Goal: Task Accomplishment & Management: Manage account settings

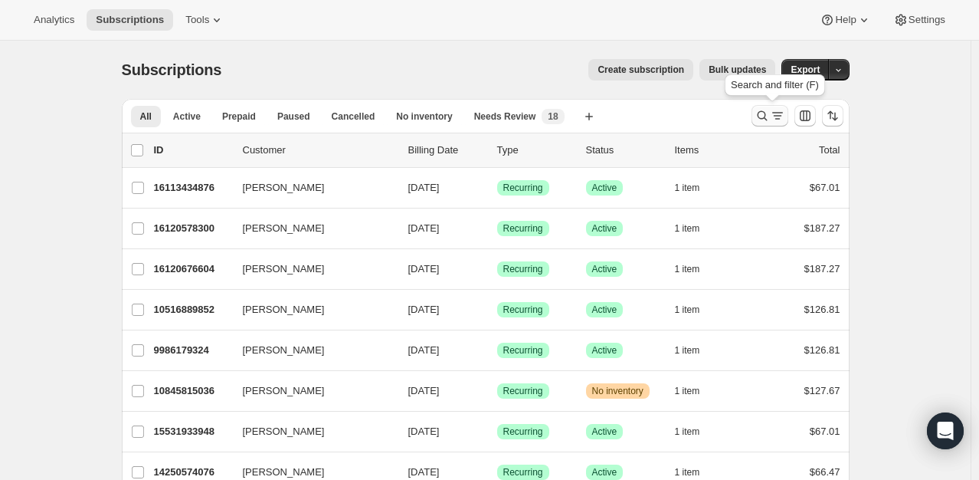
click at [765, 115] on icon "Search and filter results" at bounding box center [762, 115] width 15 height 15
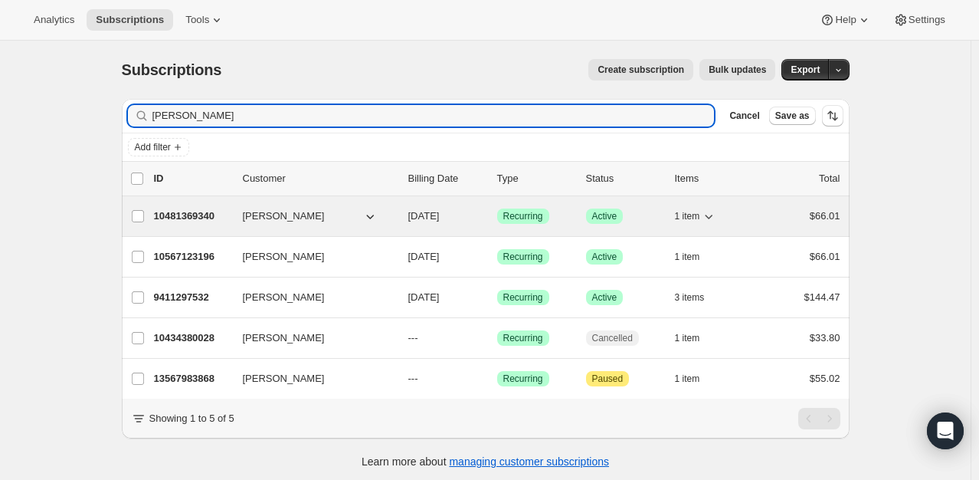
type input "[PERSON_NAME]"
click at [175, 214] on p "10481369340" at bounding box center [192, 215] width 77 height 15
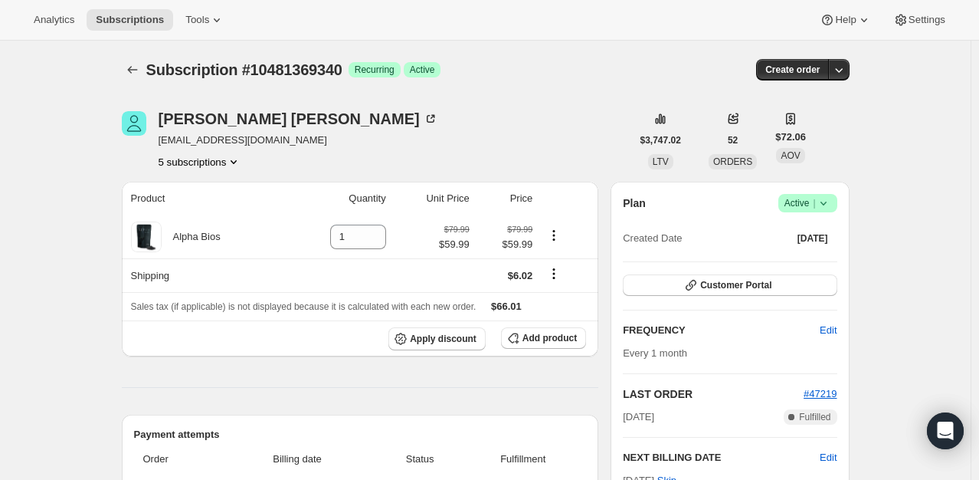
click at [821, 203] on icon at bounding box center [823, 202] width 15 height 15
click at [815, 231] on span "Pause subscription" at bounding box center [811, 232] width 84 height 11
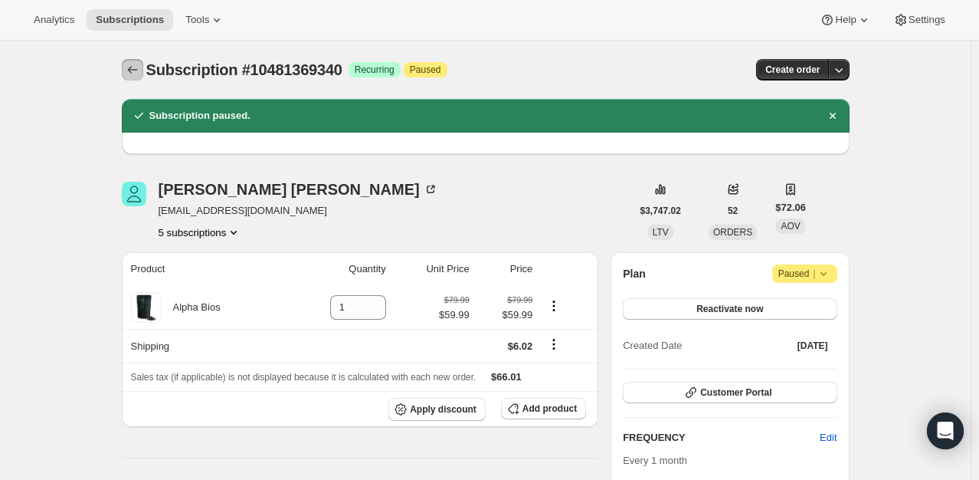
click at [129, 74] on icon "Subscriptions" at bounding box center [132, 69] width 15 height 15
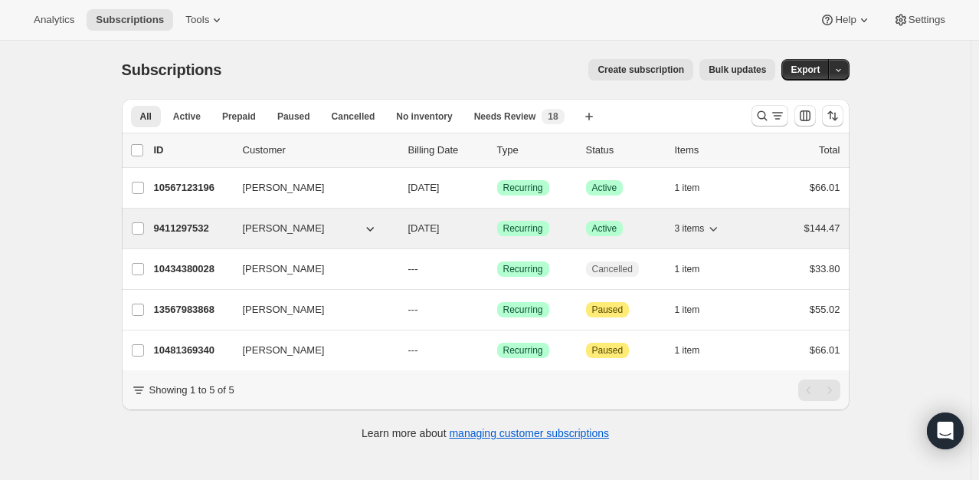
click at [178, 228] on p "9411297532" at bounding box center [192, 228] width 77 height 15
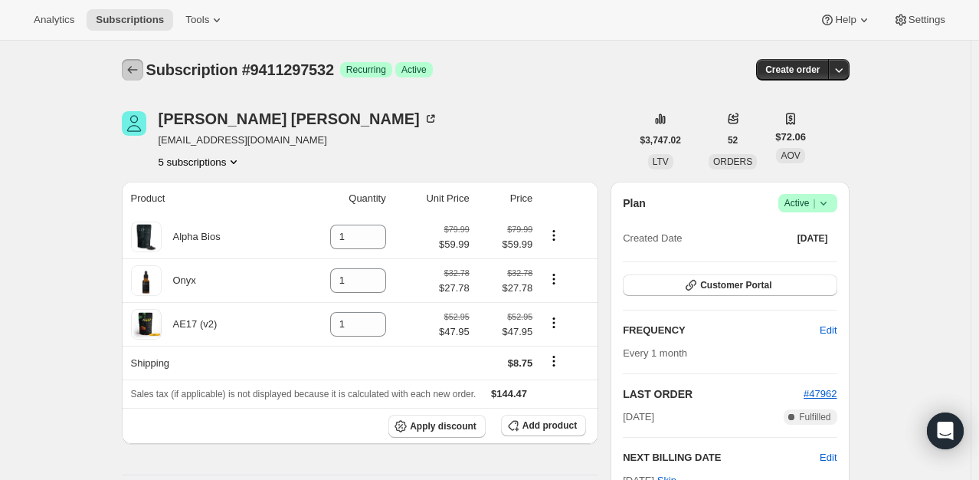
click at [134, 69] on icon "Subscriptions" at bounding box center [132, 69] width 15 height 15
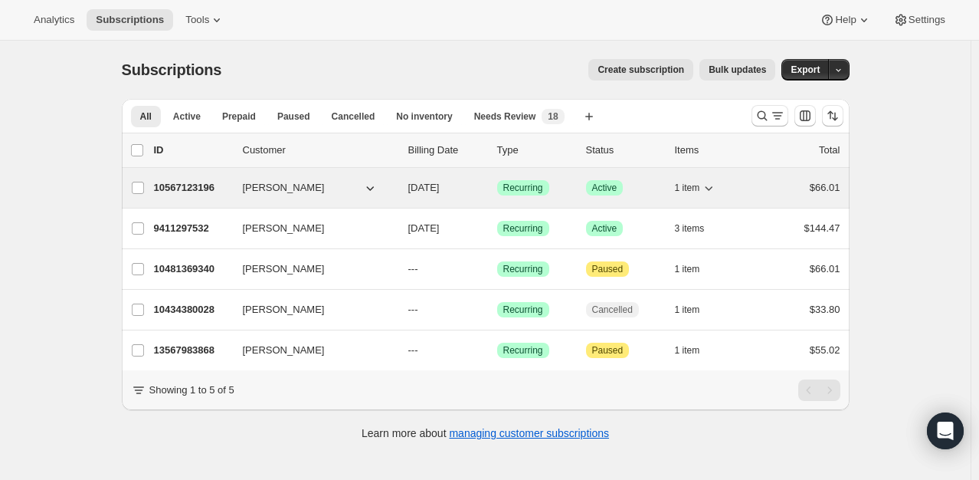
click at [190, 180] on p "10567123196" at bounding box center [192, 187] width 77 height 15
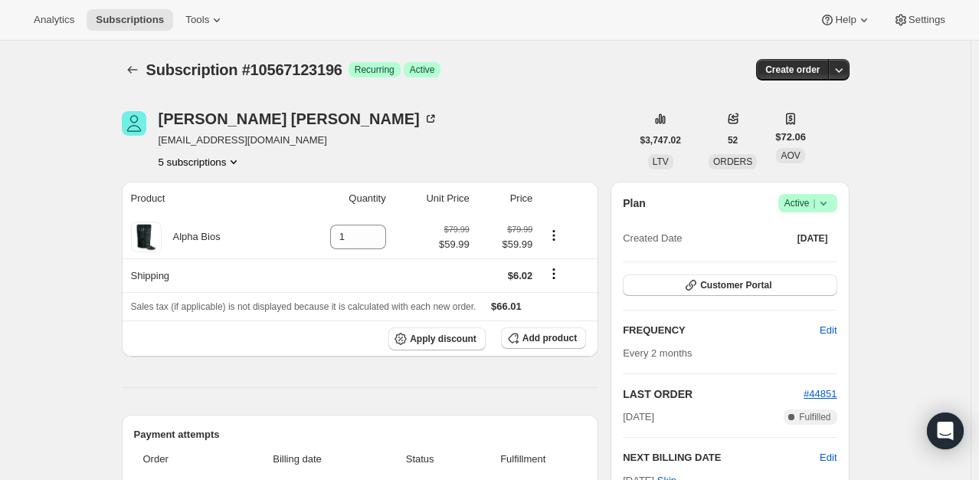
click at [812, 201] on span "Active |" at bounding box center [808, 202] width 47 height 15
click at [832, 234] on span "Pause subscription" at bounding box center [811, 232] width 84 height 11
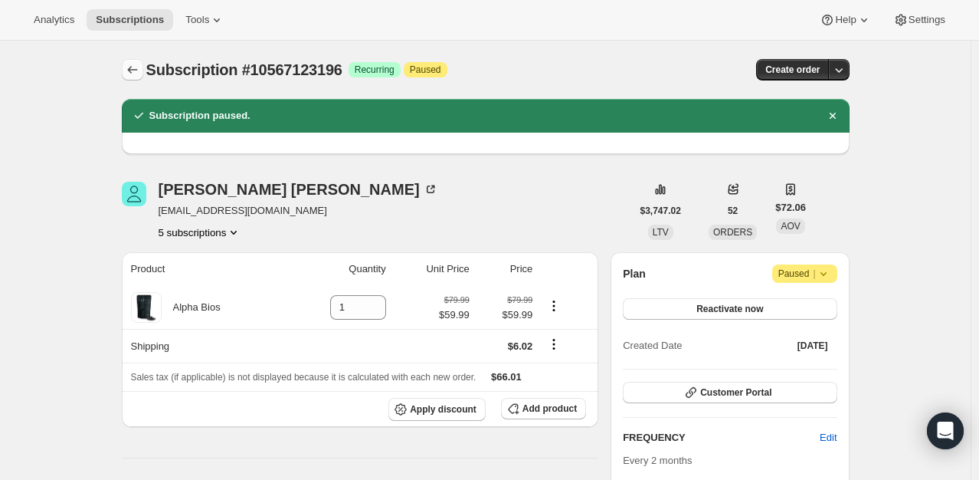
click at [136, 77] on icon "Subscriptions" at bounding box center [132, 69] width 15 height 15
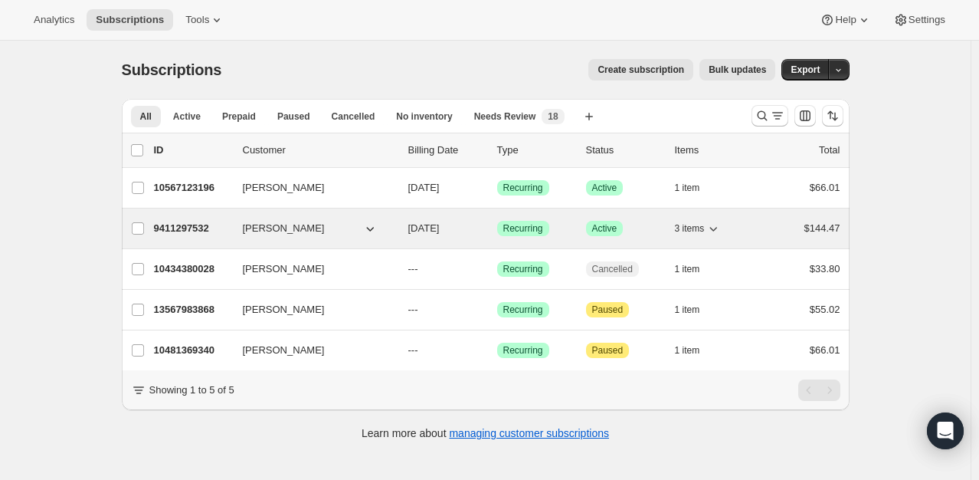
click at [186, 225] on p "9411297532" at bounding box center [192, 228] width 77 height 15
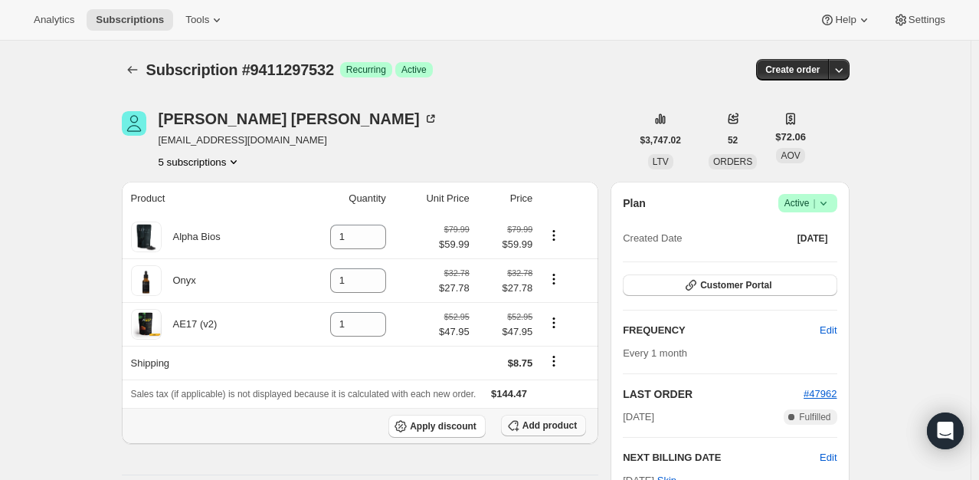
click at [555, 425] on span "Add product" at bounding box center [550, 425] width 54 height 12
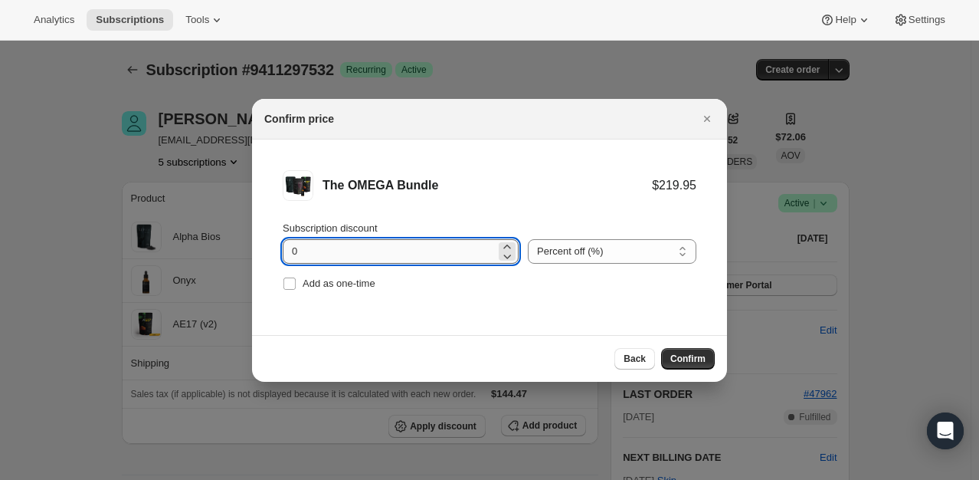
click at [469, 259] on input "0" at bounding box center [389, 251] width 213 height 25
type input "20"
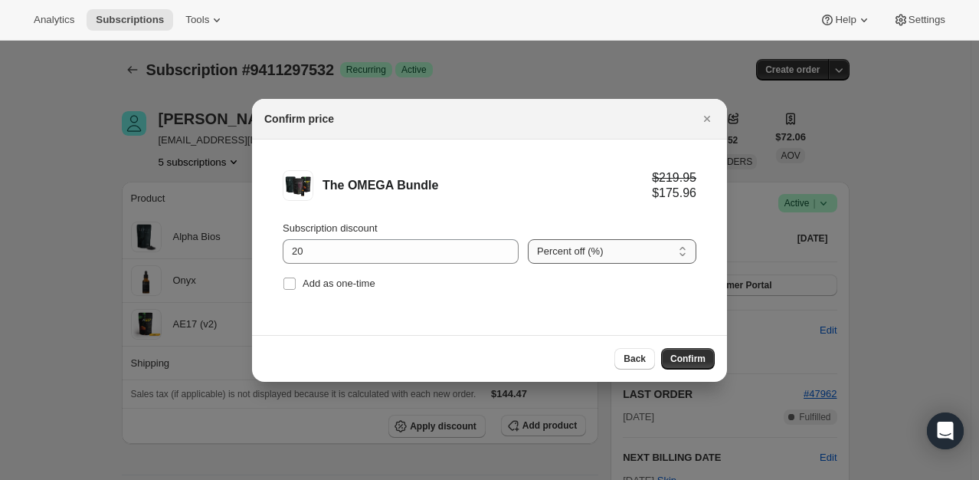
click at [635, 259] on select "Percent off (%) Amount off ($)" at bounding box center [612, 251] width 169 height 25
select select "fixed"
click at [528, 239] on select "Percent off (%) Amount off ($)" at bounding box center [612, 251] width 169 height 25
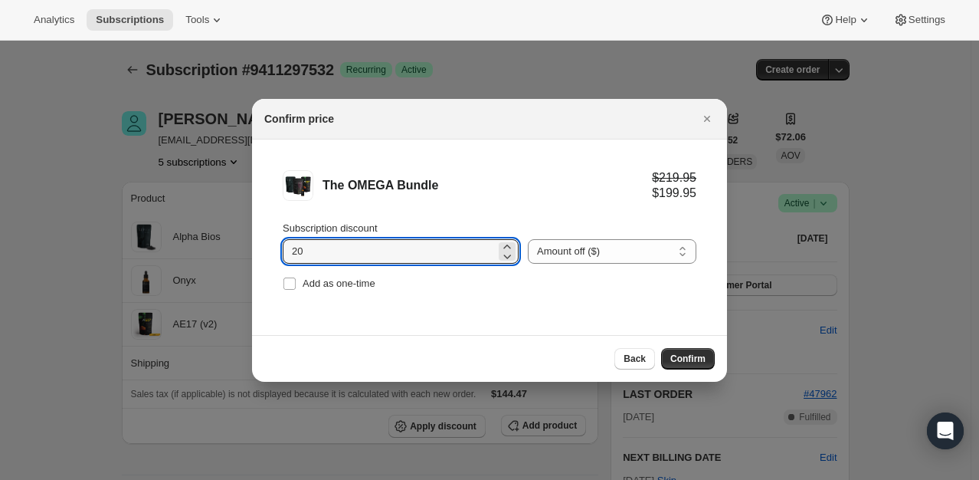
drag, startPoint x: 412, startPoint y: 256, endPoint x: 243, endPoint y: 251, distance: 169.4
type input "1"
click at [636, 372] on div "Back Confirm" at bounding box center [489, 358] width 475 height 47
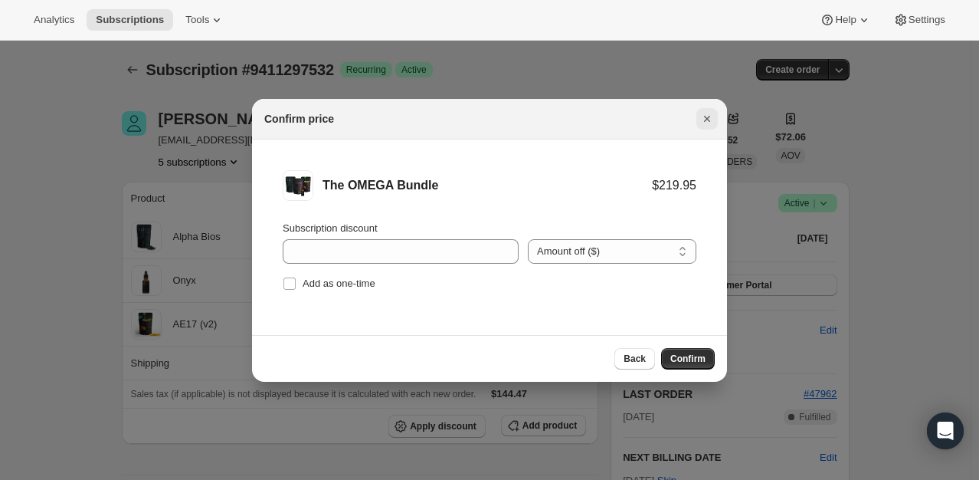
click at [714, 121] on icon "Close" at bounding box center [707, 118] width 15 height 15
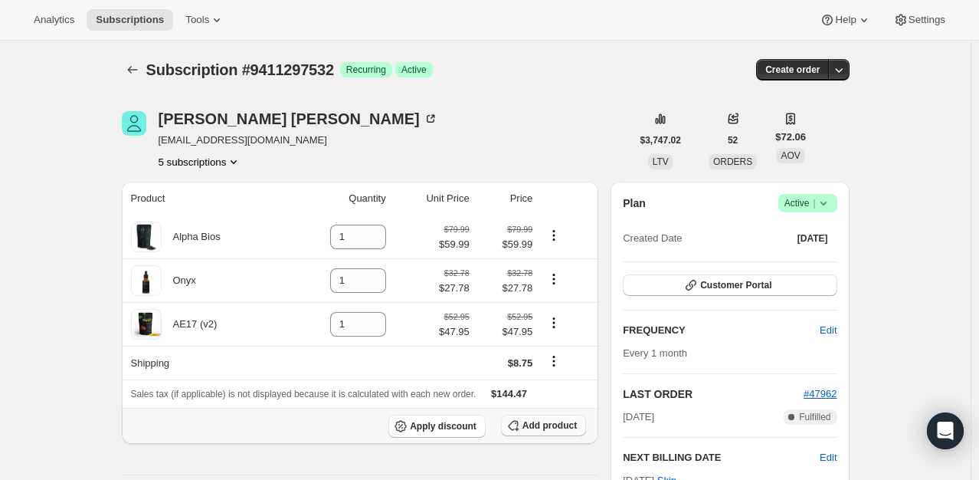
click at [565, 432] on button "Add product" at bounding box center [543, 424] width 85 height 21
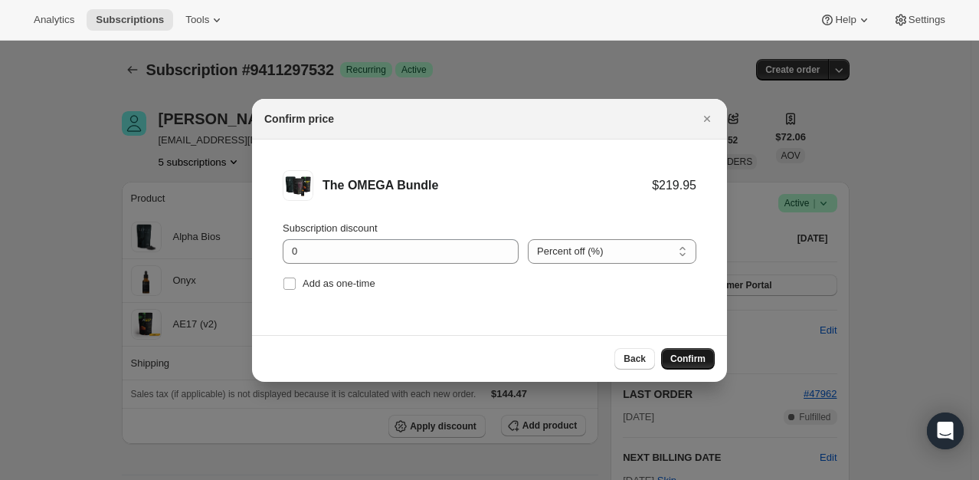
click at [699, 354] on span "Confirm" at bounding box center [687, 358] width 35 height 12
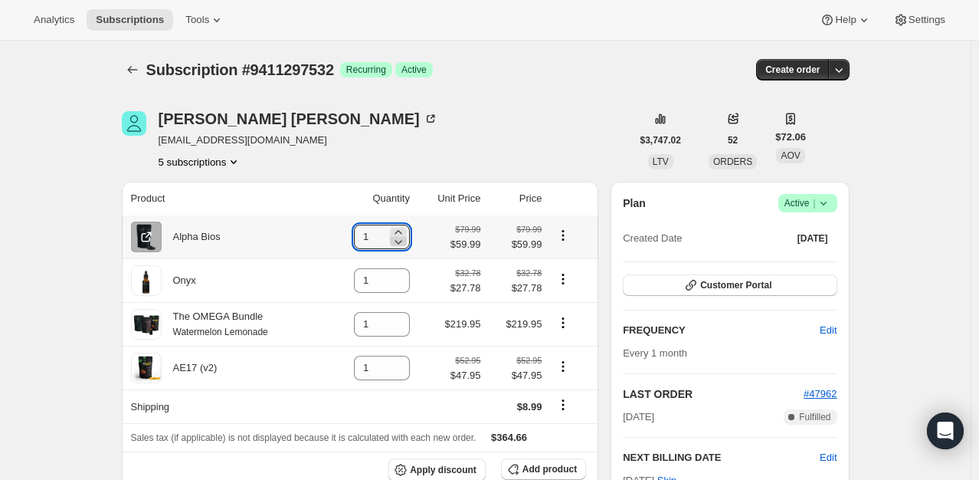
click at [402, 241] on icon at bounding box center [399, 242] width 8 height 5
type input "0"
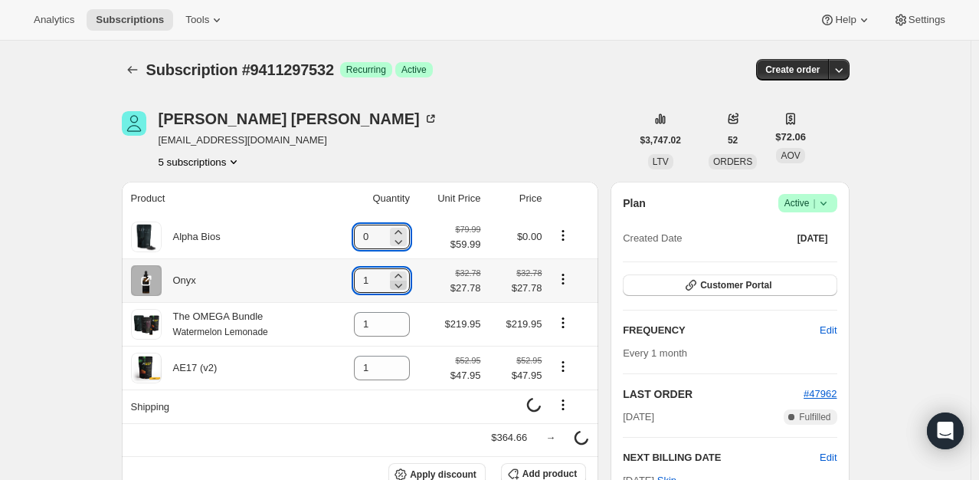
click at [401, 287] on icon at bounding box center [398, 284] width 15 height 15
type input "0"
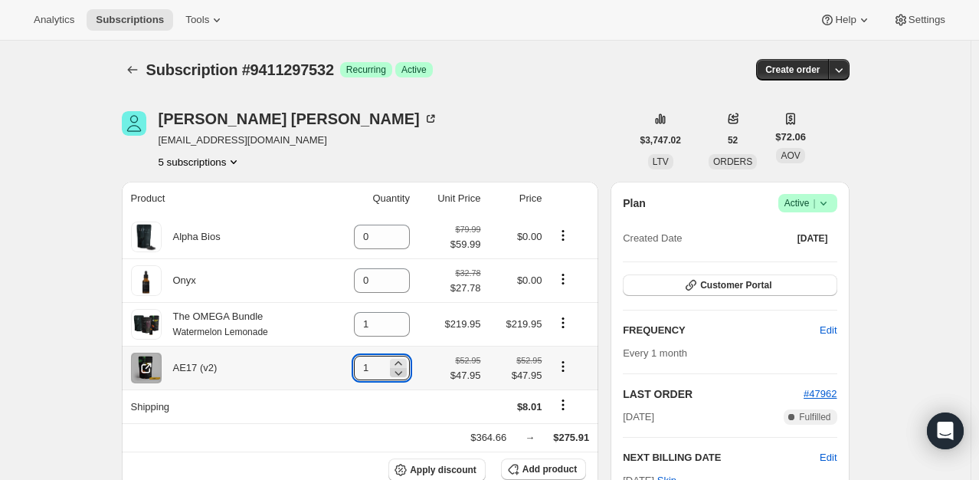
click at [406, 374] on icon at bounding box center [398, 372] width 15 height 15
type input "0"
